Goal: Information Seeking & Learning: Check status

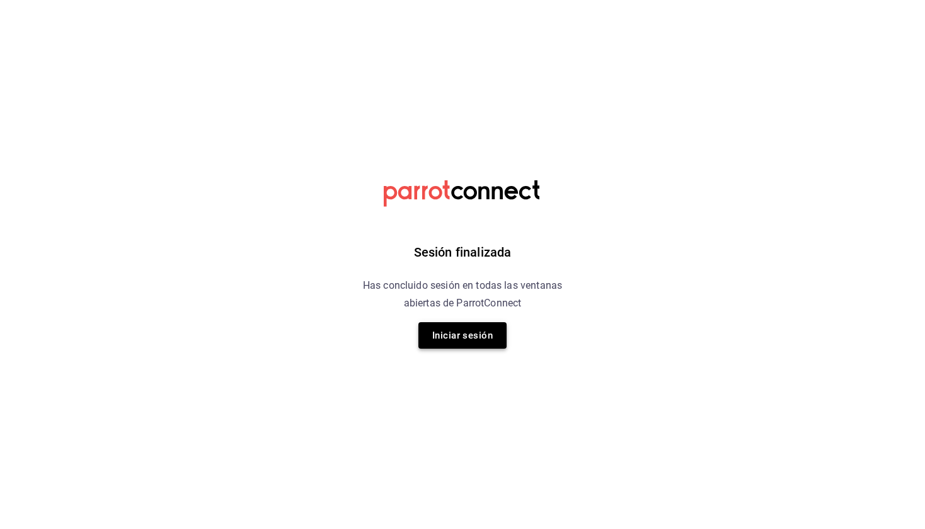
click at [443, 337] on button "Iniciar sesión" at bounding box center [463, 335] width 88 height 26
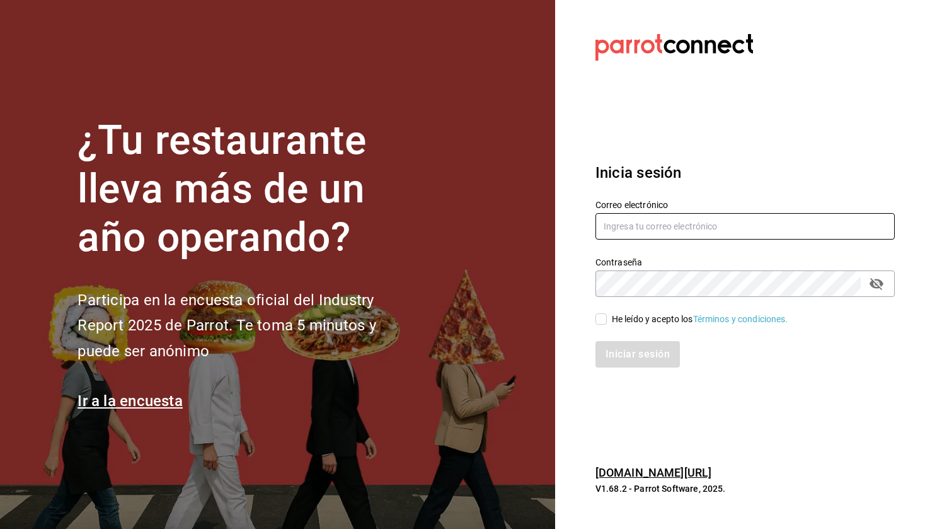
type input "[EMAIL_ADDRESS][DOMAIN_NAME]"
click at [606, 321] on input "He leído y acepto los Términos y condiciones." at bounding box center [601, 318] width 11 height 11
checkbox input "true"
click at [616, 359] on button "Iniciar sesión" at bounding box center [639, 354] width 86 height 26
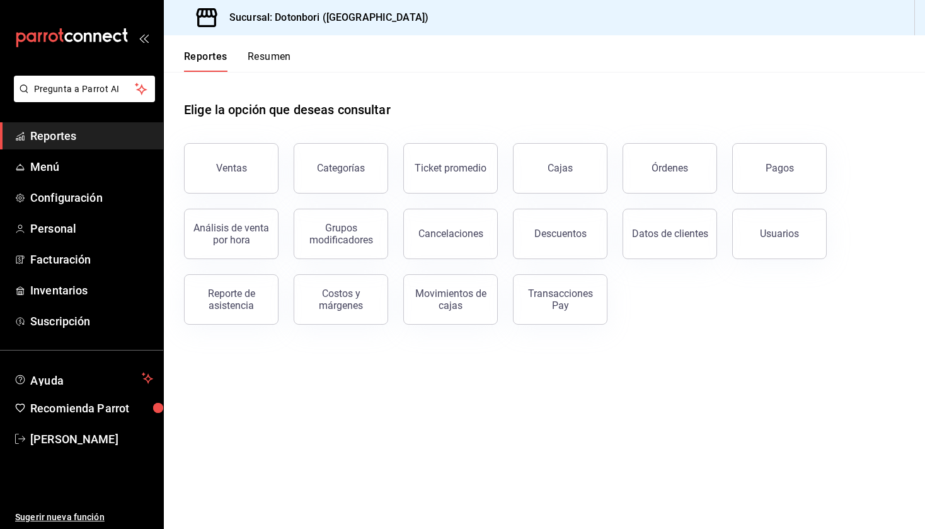
click at [274, 59] on button "Resumen" at bounding box center [269, 60] width 43 height 21
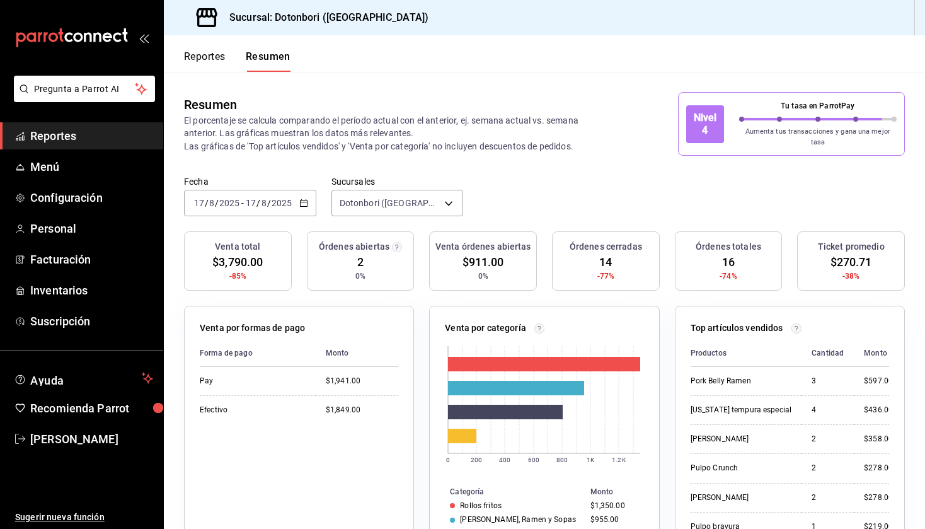
click at [209, 52] on button "Reportes" at bounding box center [205, 60] width 42 height 21
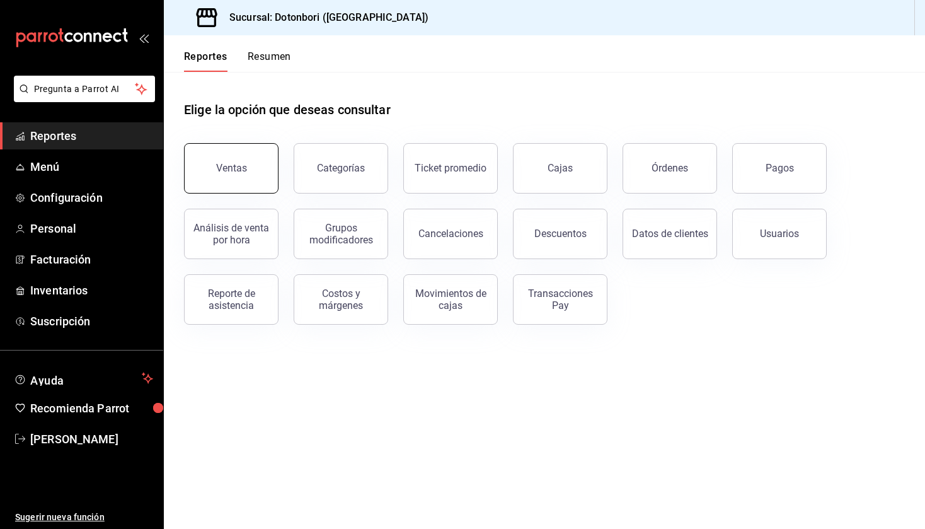
click at [249, 165] on button "Ventas" at bounding box center [231, 168] width 95 height 50
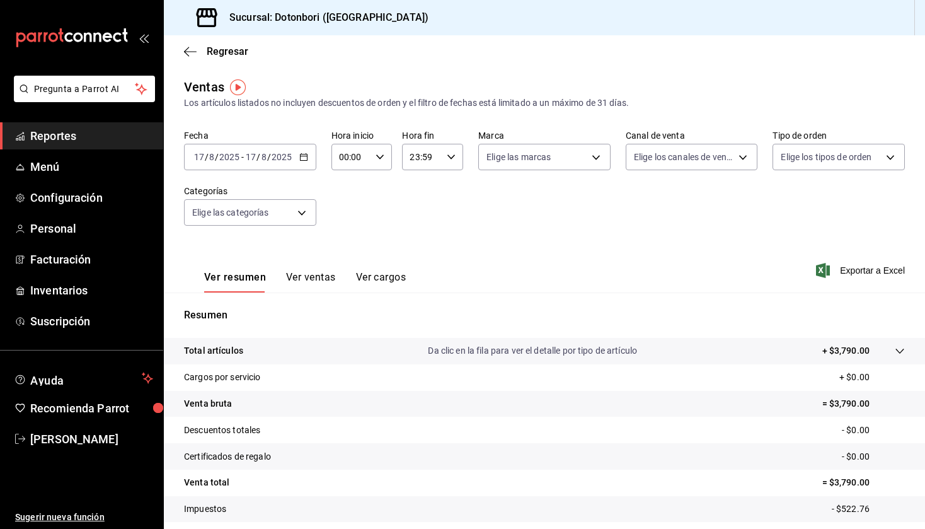
click at [314, 279] on button "Ver ventas" at bounding box center [311, 281] width 50 height 21
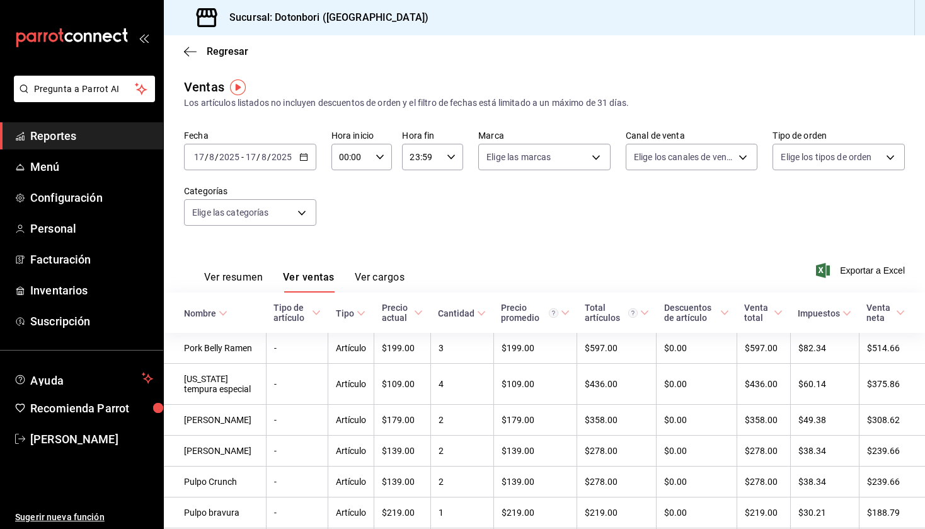
click at [379, 280] on button "Ver cargos" at bounding box center [380, 281] width 50 height 21
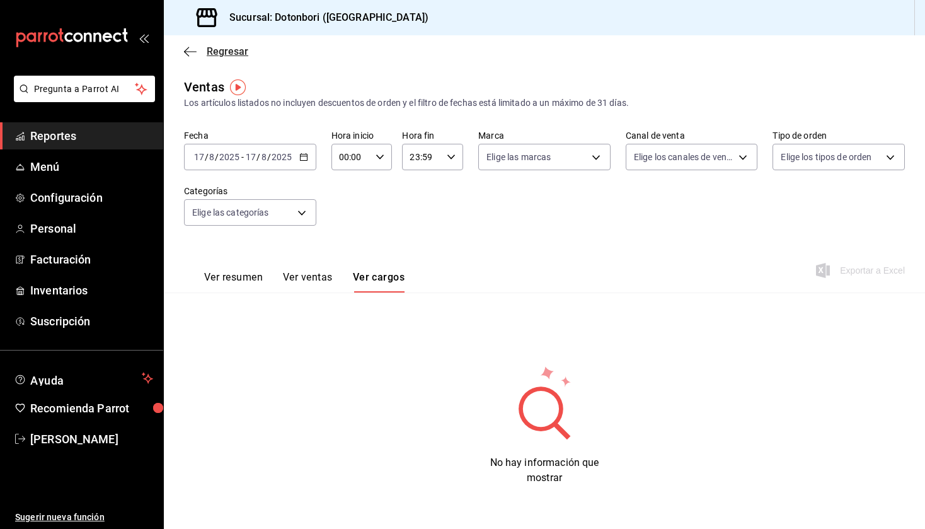
click at [186, 56] on icon "button" at bounding box center [190, 51] width 13 height 11
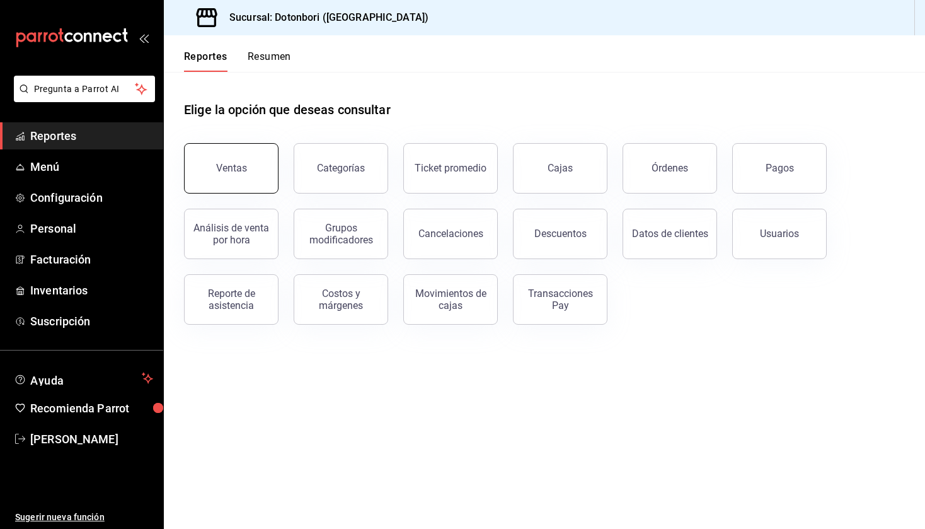
click at [262, 175] on button "Ventas" at bounding box center [231, 168] width 95 height 50
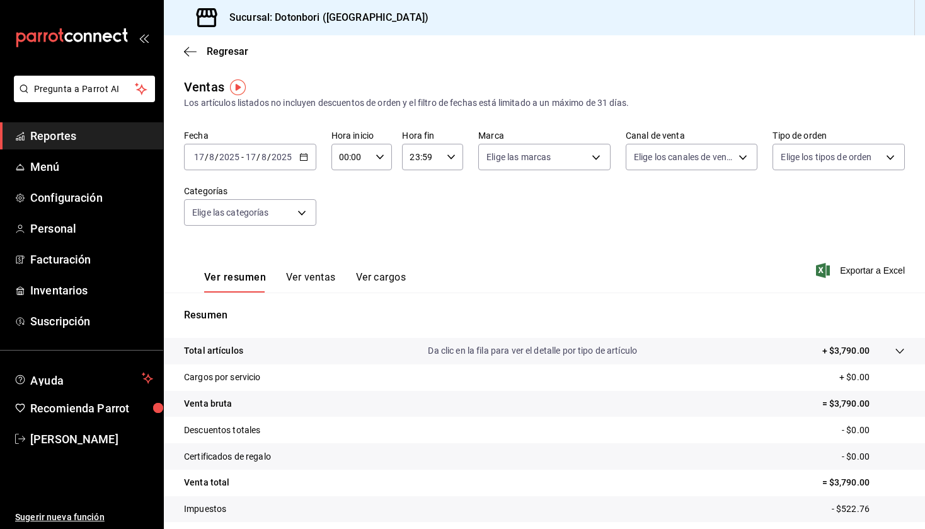
click at [323, 280] on button "Ver ventas" at bounding box center [311, 281] width 50 height 21
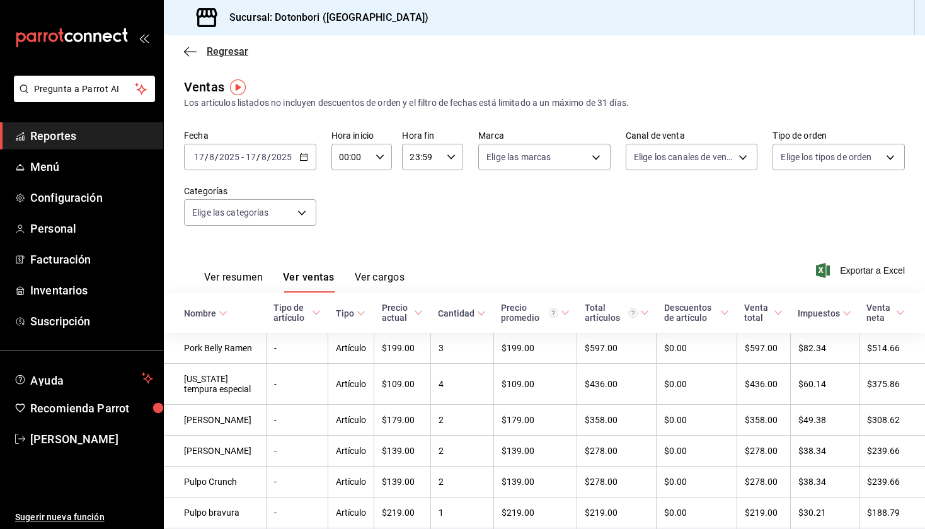
click at [188, 53] on icon "button" at bounding box center [190, 51] width 13 height 11
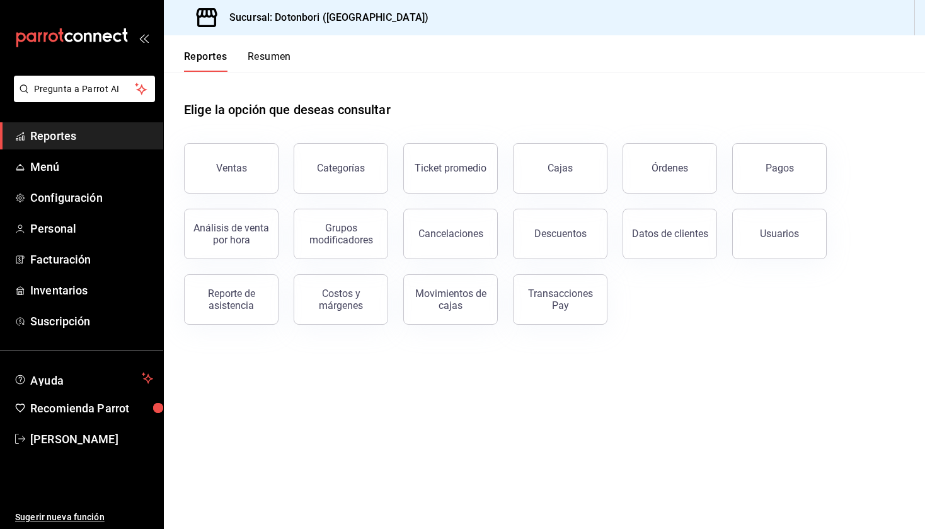
click at [265, 50] on button "Resumen" at bounding box center [269, 60] width 43 height 21
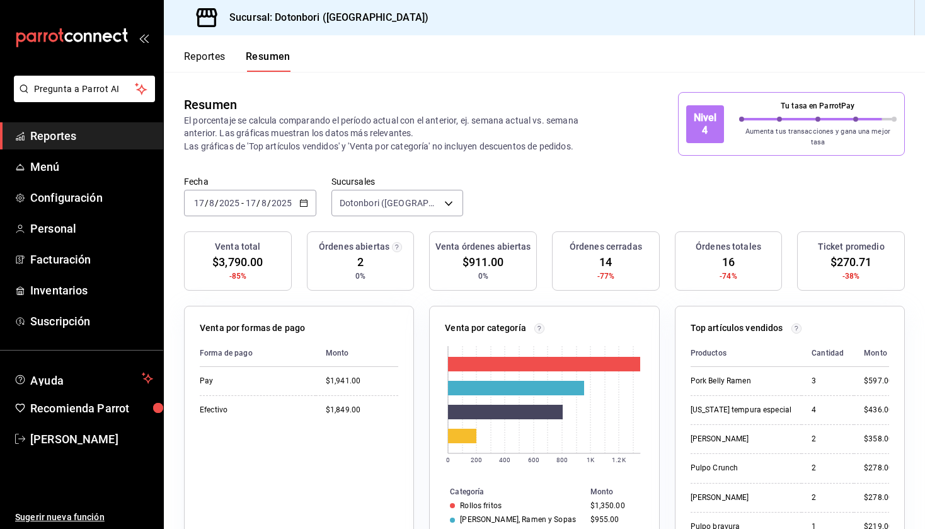
click at [285, 202] on div "2025-08-17 17 / 8 / 2025 - 2025-08-17 17 / 8 / 2025" at bounding box center [250, 203] width 132 height 26
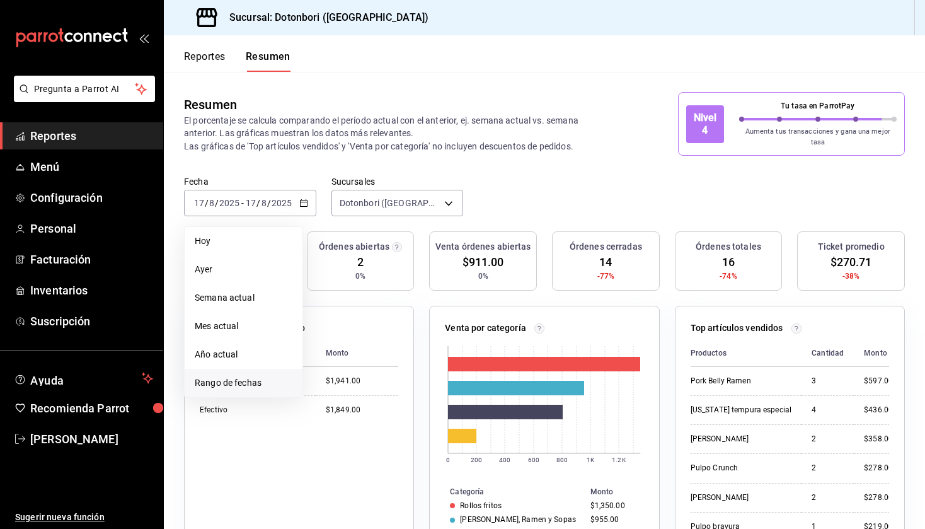
click at [256, 376] on span "Rango de fechas" at bounding box center [244, 382] width 98 height 13
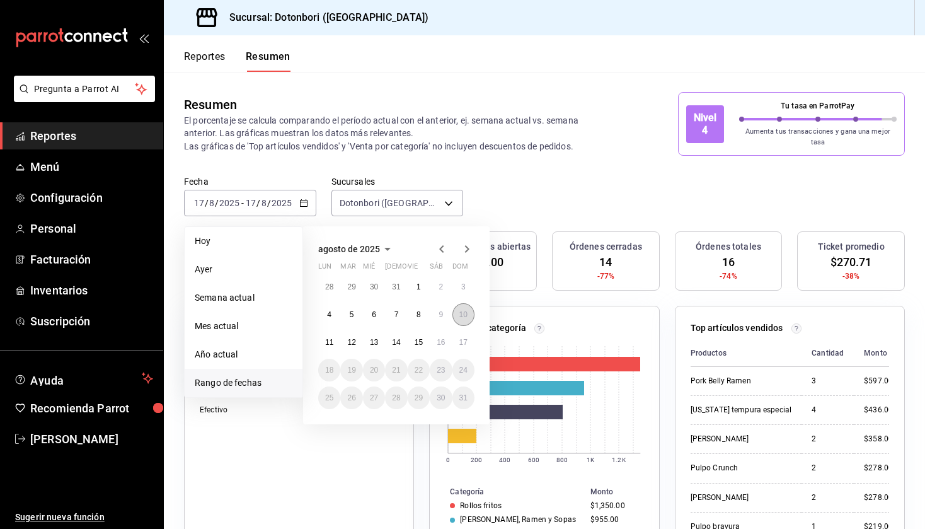
click at [468, 306] on button "10" at bounding box center [464, 314] width 22 height 23
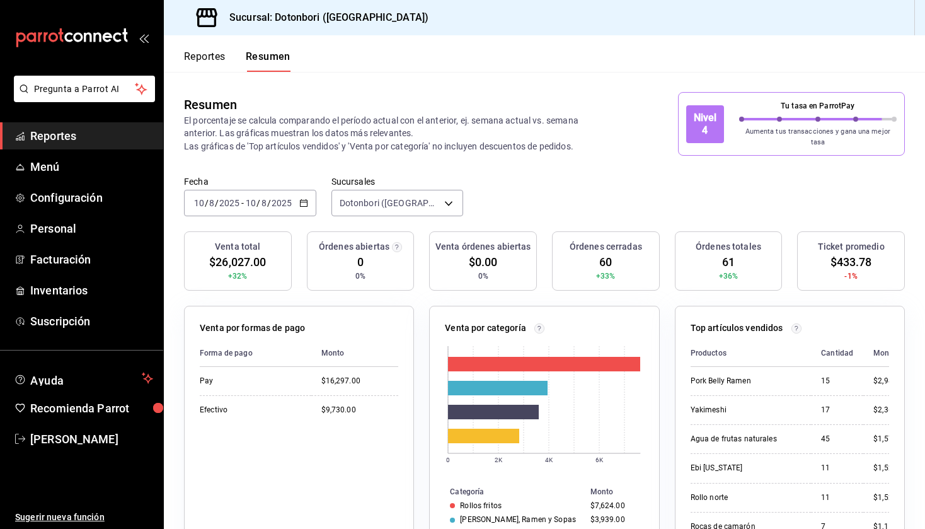
click at [304, 200] on div "2025-08-10 10 / 8 / 2025 - 2025-08-10 10 / 8 / 2025" at bounding box center [250, 203] width 132 height 26
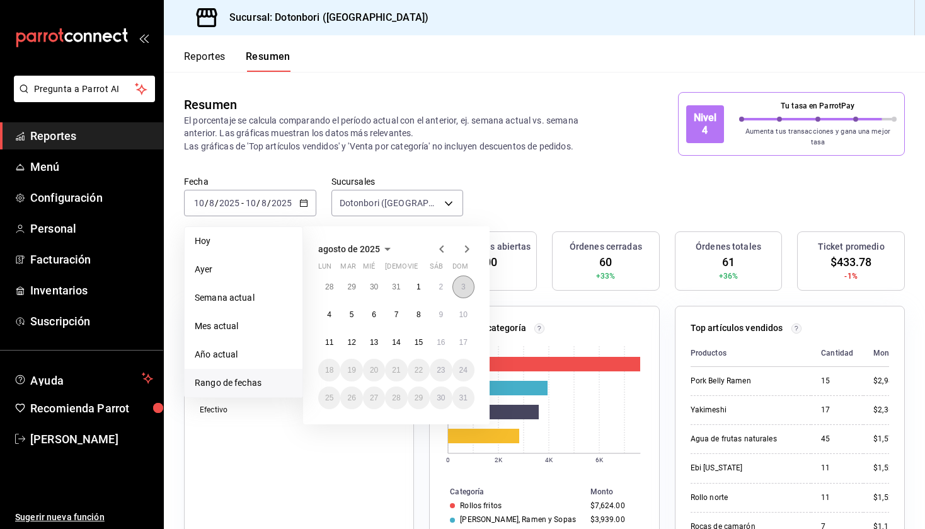
click at [463, 284] on abbr "3" at bounding box center [463, 286] width 4 height 9
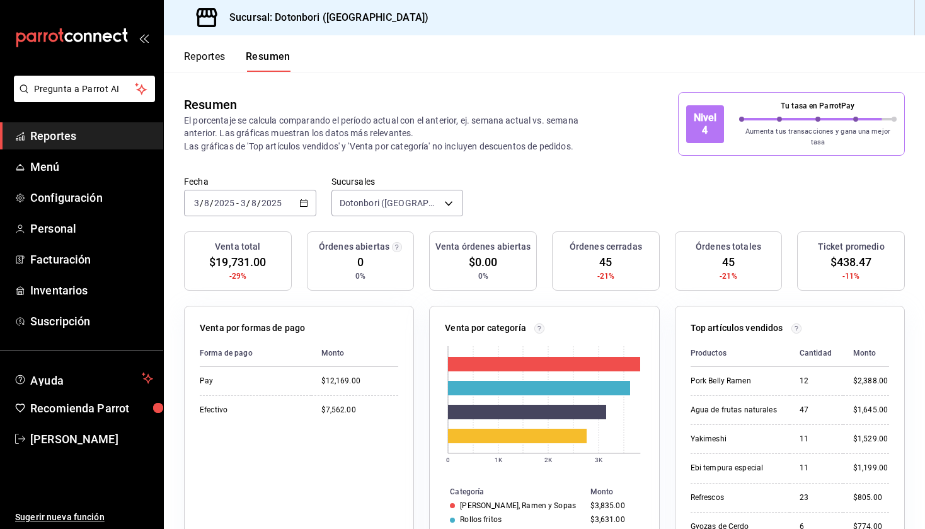
click at [305, 199] on icon "button" at bounding box center [303, 203] width 9 height 9
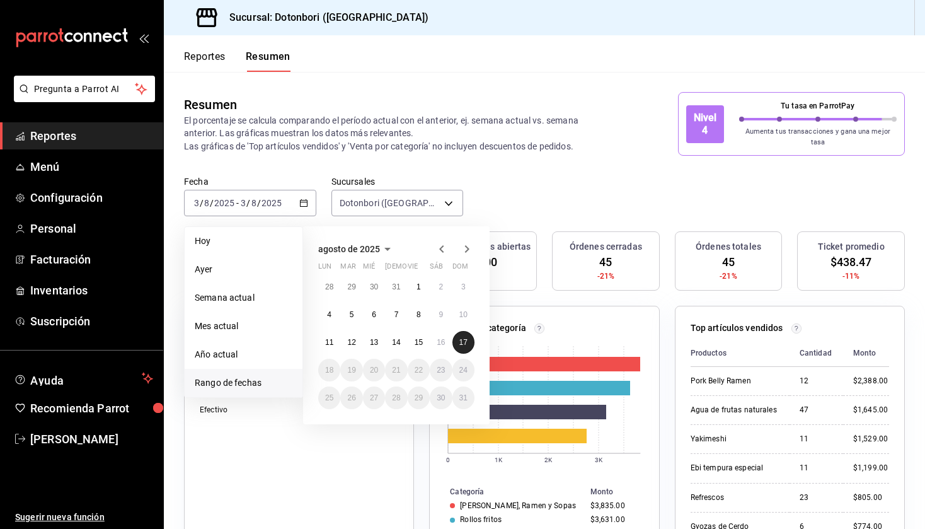
click at [462, 338] on abbr "17" at bounding box center [464, 342] width 8 height 9
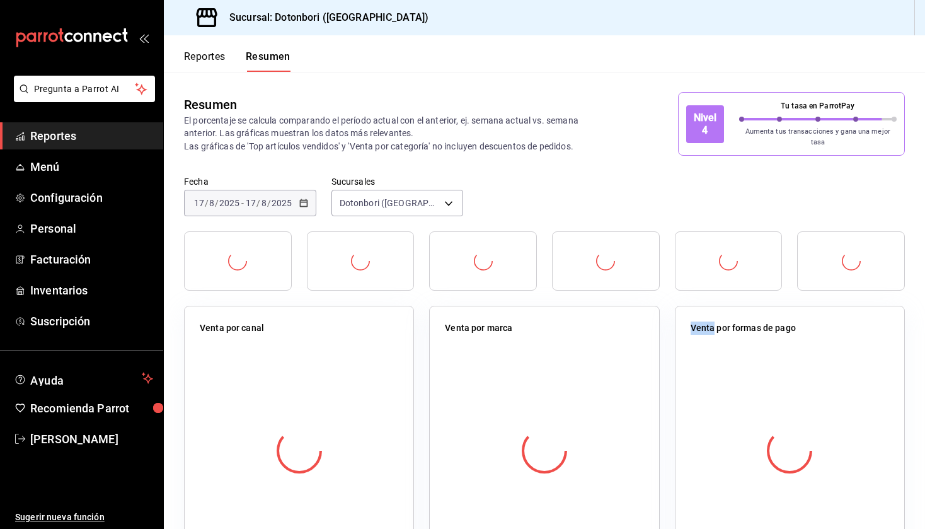
click at [462, 340] on div at bounding box center [544, 451] width 199 height 222
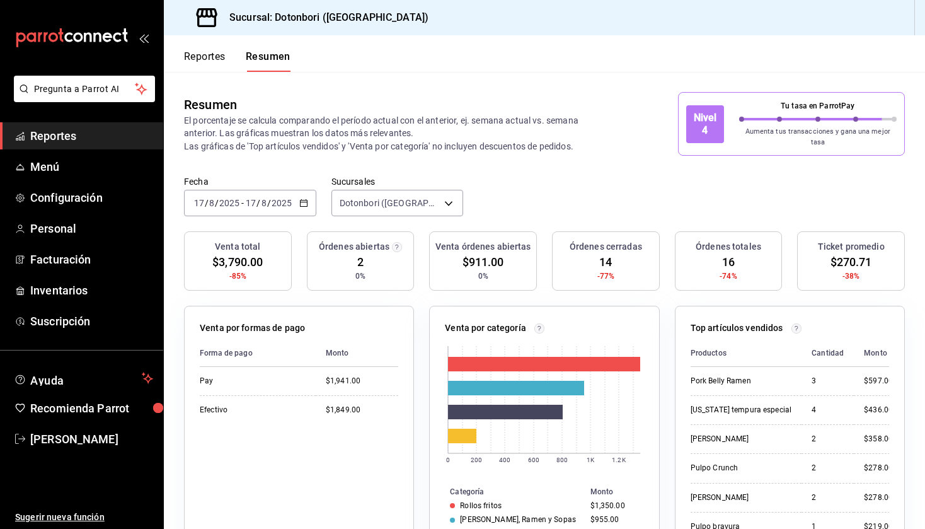
click at [424, 223] on div "Fecha 2025-08-17 17 / 8 / 2025 - 2025-08-17 17 / 8 / 2025 Sucursales Dotonbori …" at bounding box center [544, 203] width 761 height 55
click at [307, 200] on \(Stroke\) "button" at bounding box center [304, 203] width 8 height 7
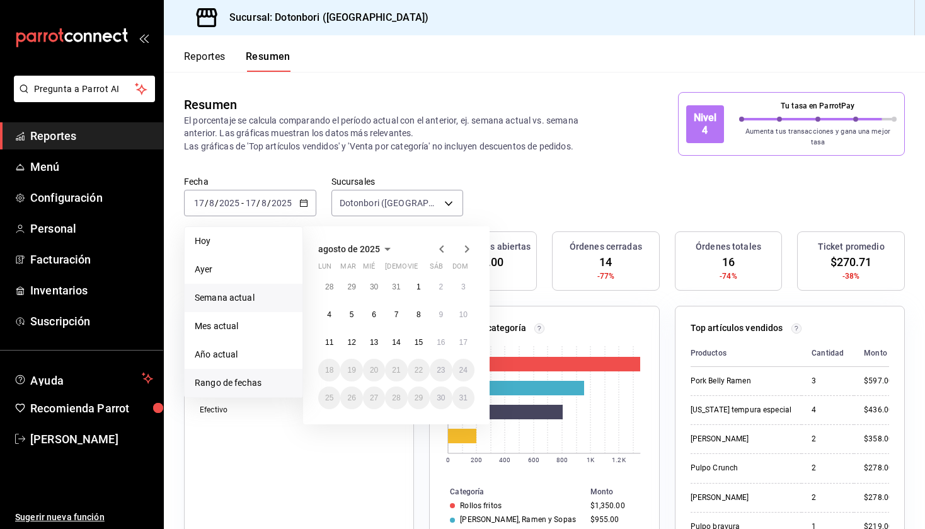
click at [243, 295] on span "Semana actual" at bounding box center [244, 297] width 98 height 13
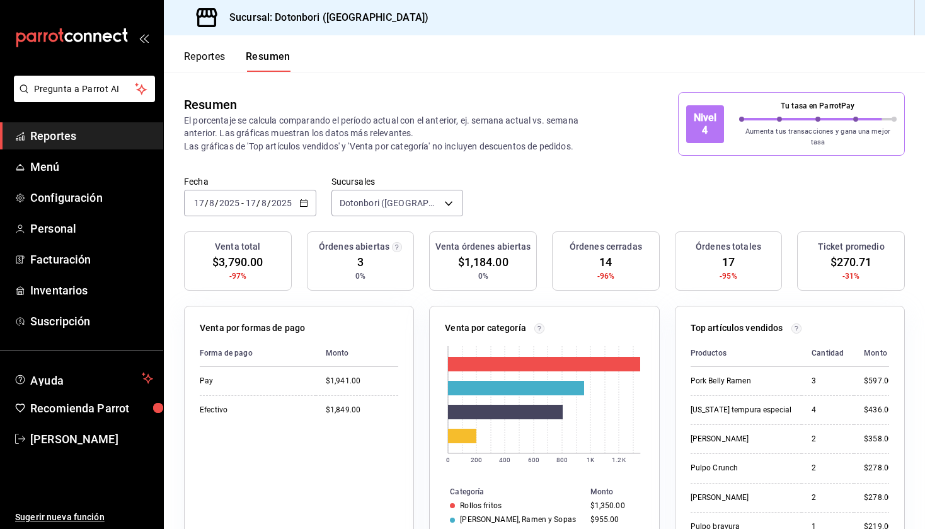
click at [304, 200] on \(Stroke\) "button" at bounding box center [304, 203] width 8 height 7
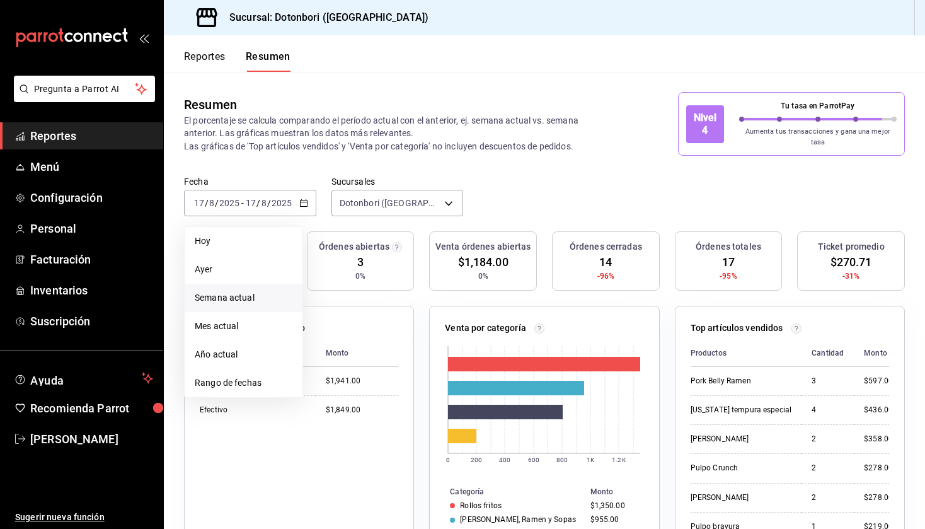
click at [246, 292] on span "Semana actual" at bounding box center [244, 297] width 98 height 13
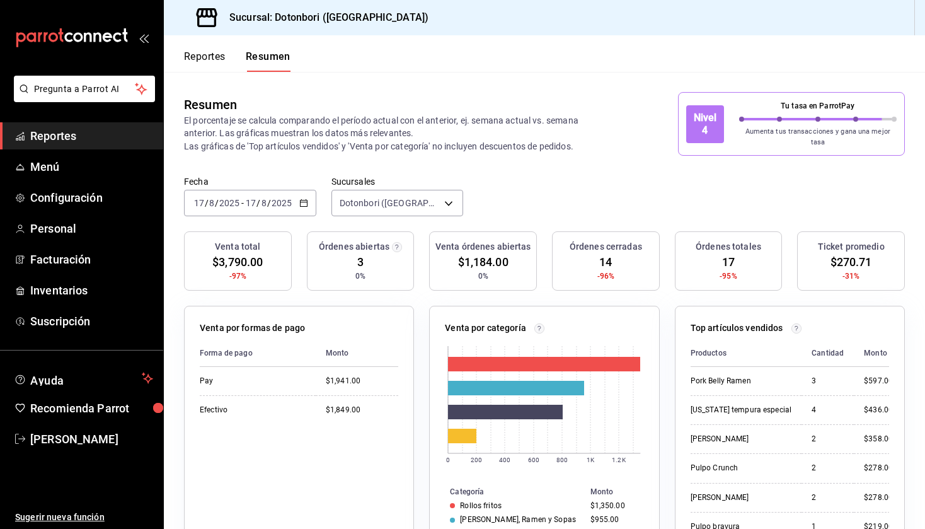
click at [304, 199] on icon "button" at bounding box center [303, 203] width 9 height 9
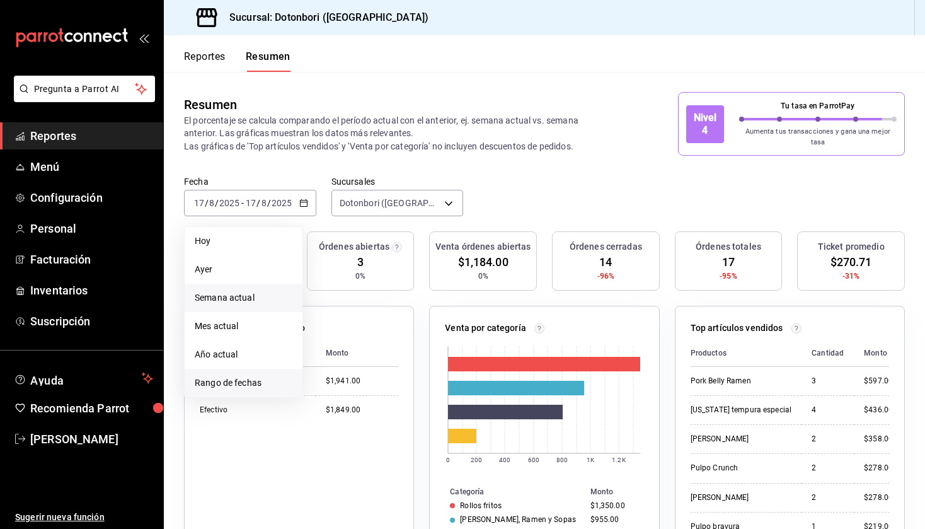
click at [253, 381] on span "Rango de fechas" at bounding box center [244, 382] width 98 height 13
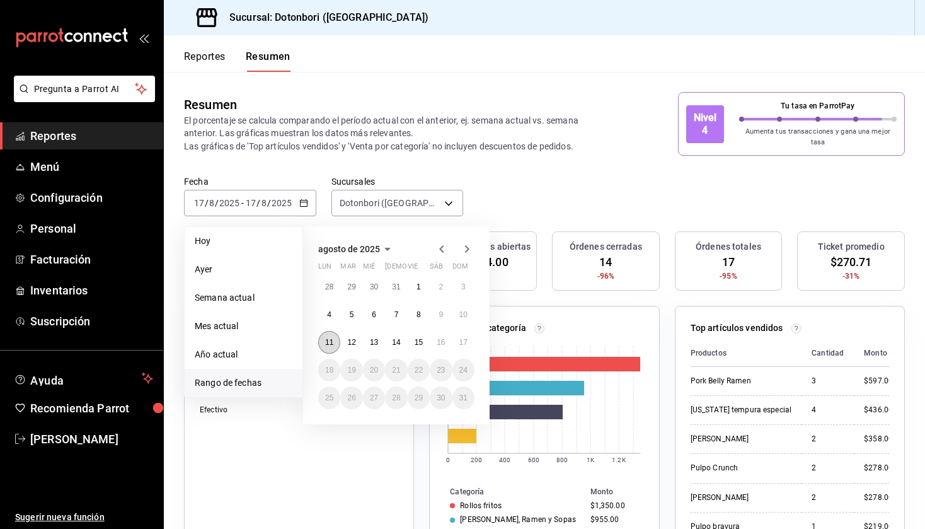
click at [332, 341] on button "11" at bounding box center [329, 342] width 22 height 23
click at [464, 338] on abbr "17" at bounding box center [464, 342] width 8 height 9
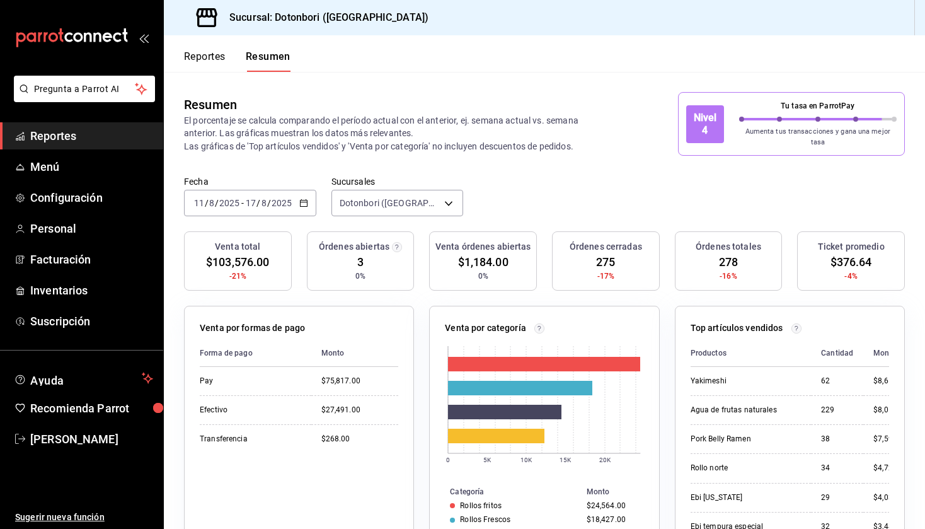
click at [308, 199] on icon "button" at bounding box center [303, 203] width 9 height 9
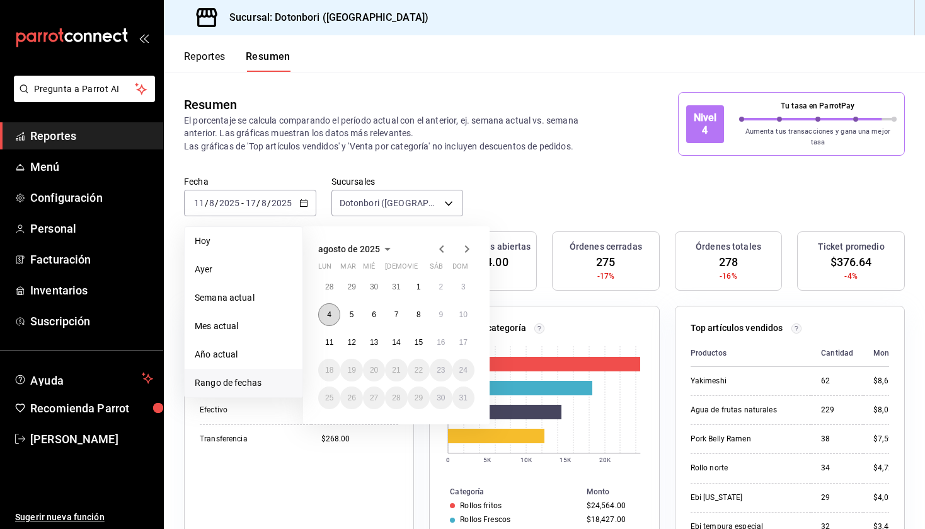
click at [329, 310] on abbr "4" at bounding box center [329, 314] width 4 height 9
click at [469, 316] on button "10" at bounding box center [464, 314] width 22 height 23
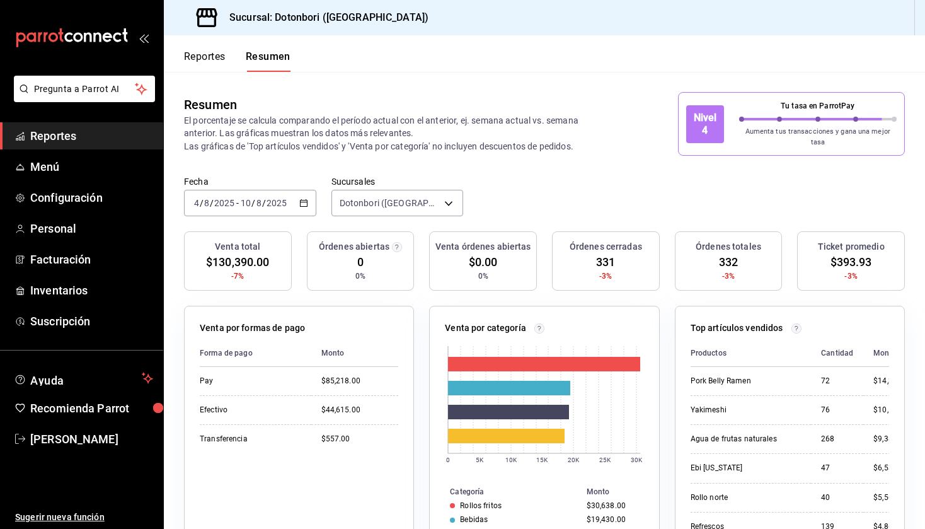
click at [309, 197] on div "2025-08-04 4 / 8 / 2025 - 2025-08-10 10 / 8 / 2025" at bounding box center [250, 203] width 132 height 26
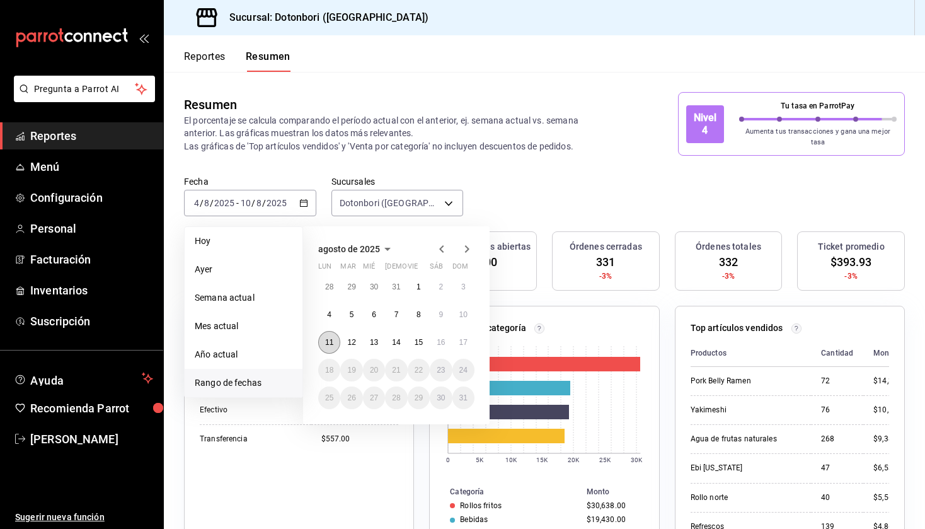
click at [323, 334] on button "11" at bounding box center [329, 342] width 22 height 23
click at [468, 332] on button "17" at bounding box center [464, 342] width 22 height 23
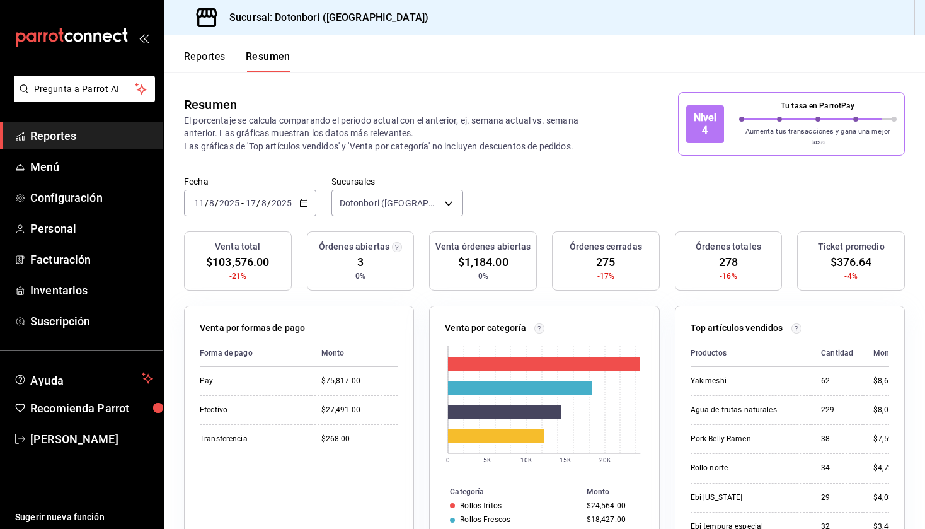
click at [306, 199] on icon "button" at bounding box center [303, 203] width 9 height 9
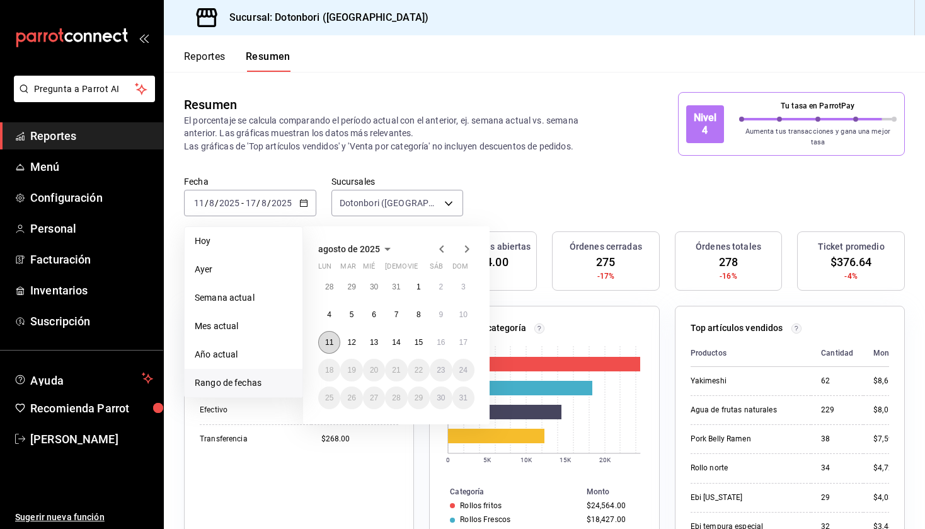
click at [328, 331] on button "11" at bounding box center [329, 342] width 22 height 23
click at [464, 338] on abbr "17" at bounding box center [464, 342] width 8 height 9
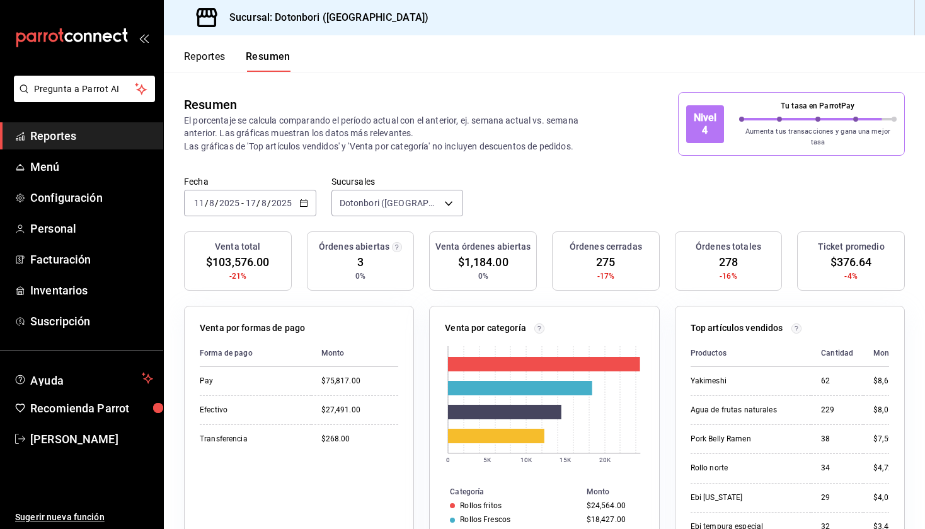
click at [308, 199] on icon "button" at bounding box center [303, 203] width 9 height 9
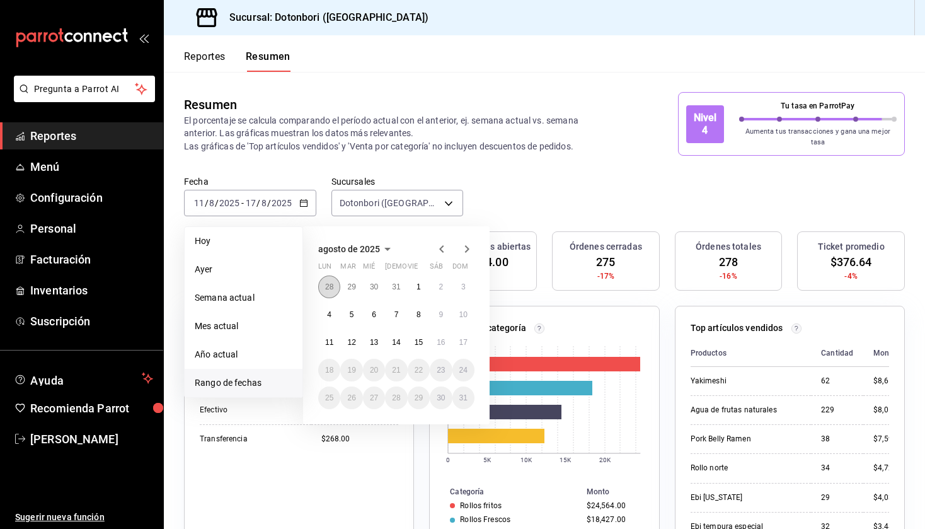
click at [333, 286] on button "28" at bounding box center [329, 286] width 22 height 23
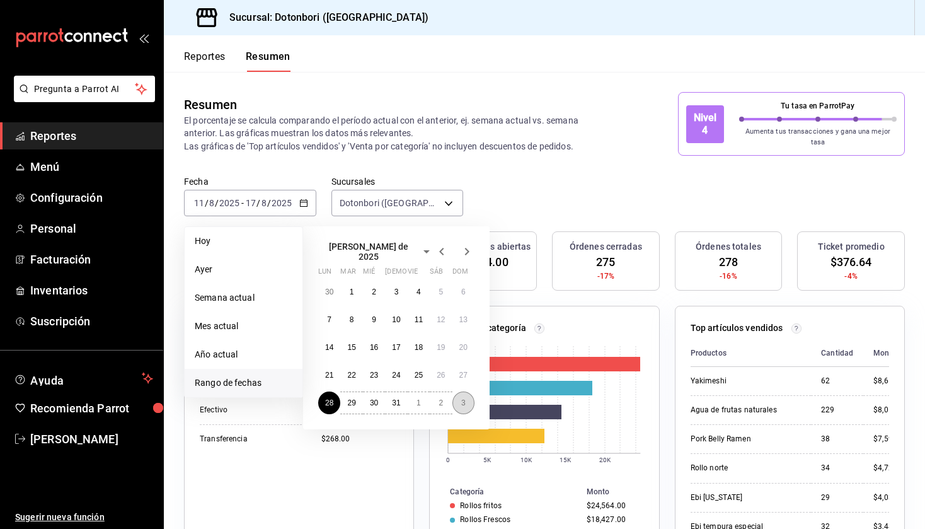
click at [459, 392] on button "3" at bounding box center [464, 402] width 22 height 23
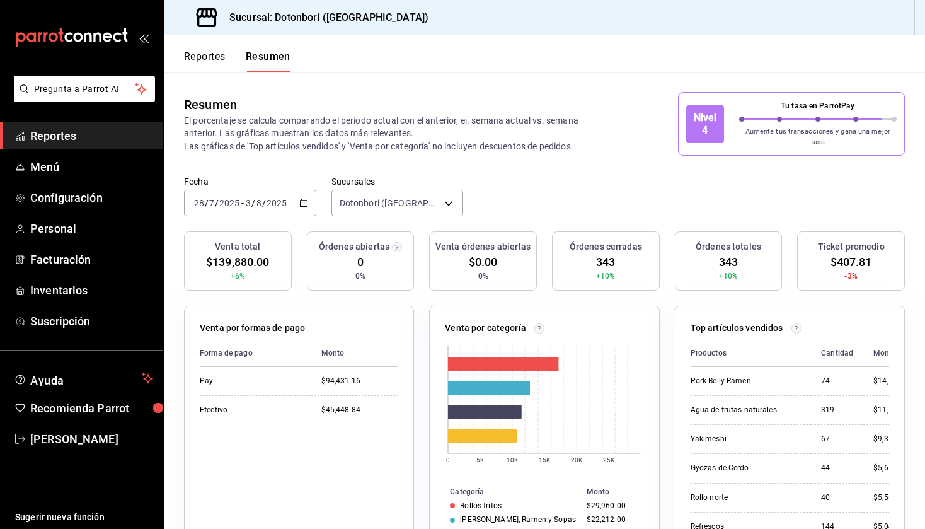
click at [303, 199] on icon "button" at bounding box center [303, 203] width 9 height 9
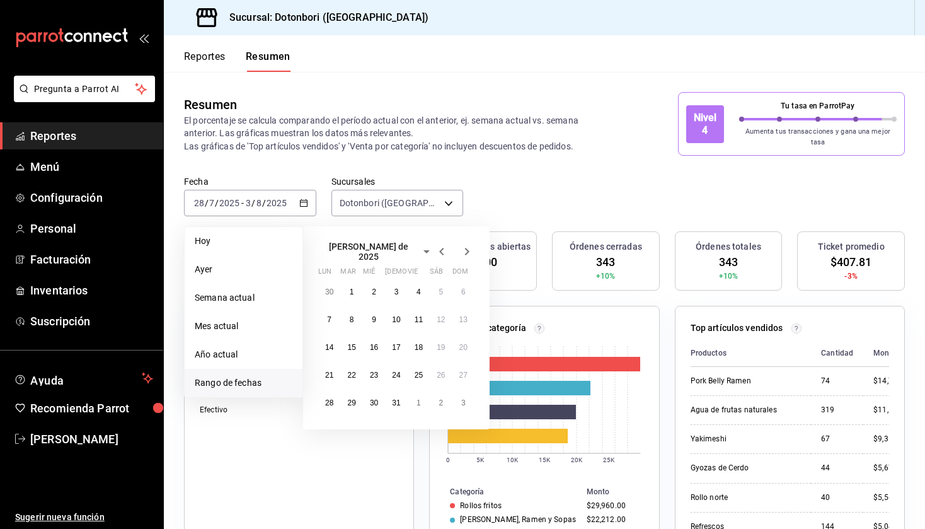
click at [469, 244] on icon "button" at bounding box center [467, 251] width 15 height 15
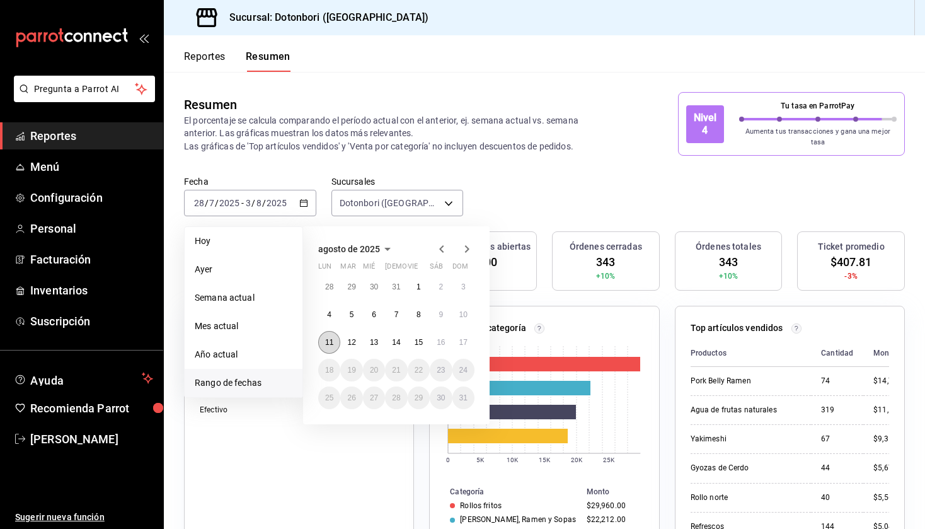
click at [323, 342] on button "11" at bounding box center [329, 342] width 22 height 23
click at [465, 338] on abbr "17" at bounding box center [464, 342] width 8 height 9
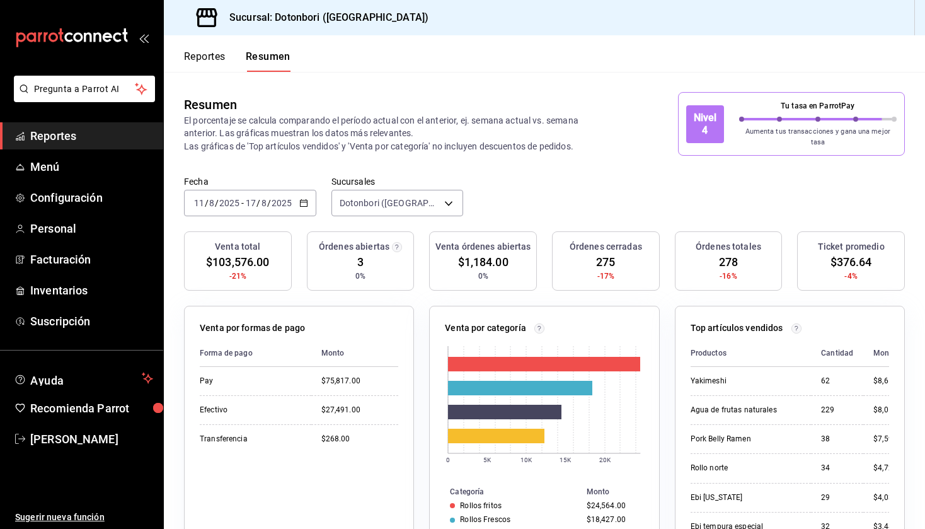
click at [299, 199] on icon "button" at bounding box center [303, 203] width 9 height 9
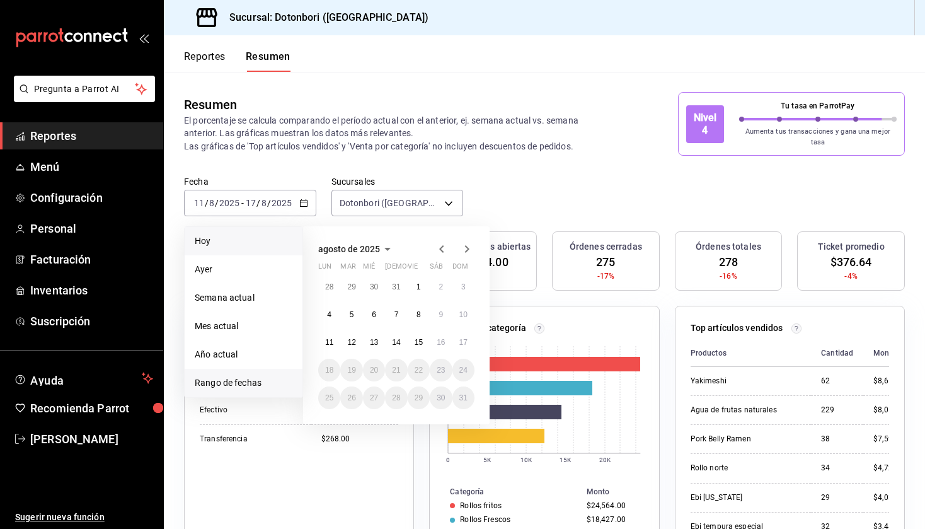
click at [228, 235] on span "Hoy" at bounding box center [244, 241] width 98 height 13
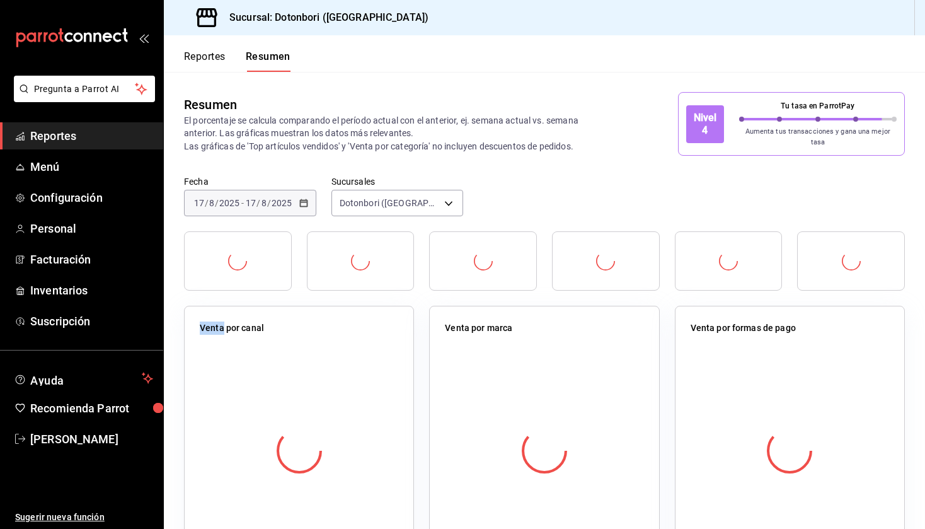
click at [228, 234] on div at bounding box center [238, 260] width 108 height 59
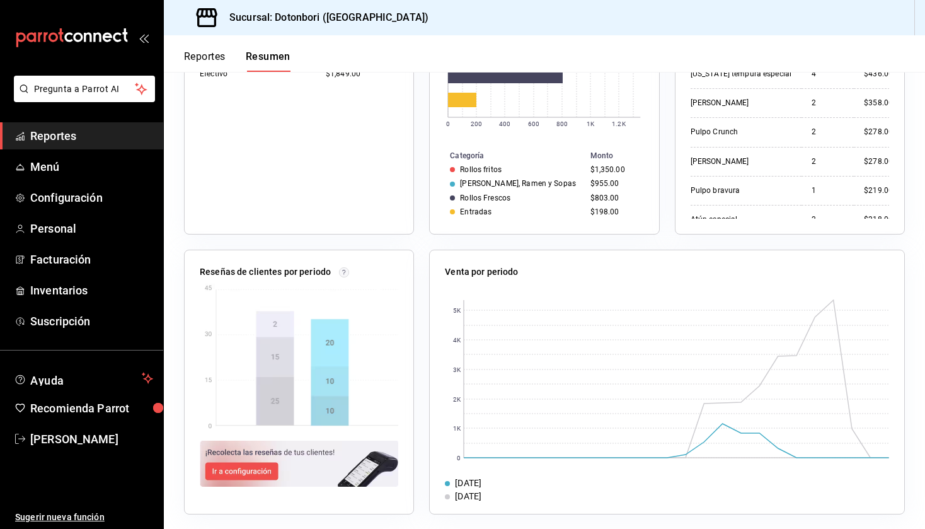
scroll to position [335, 0]
